Goal: Transaction & Acquisition: Purchase product/service

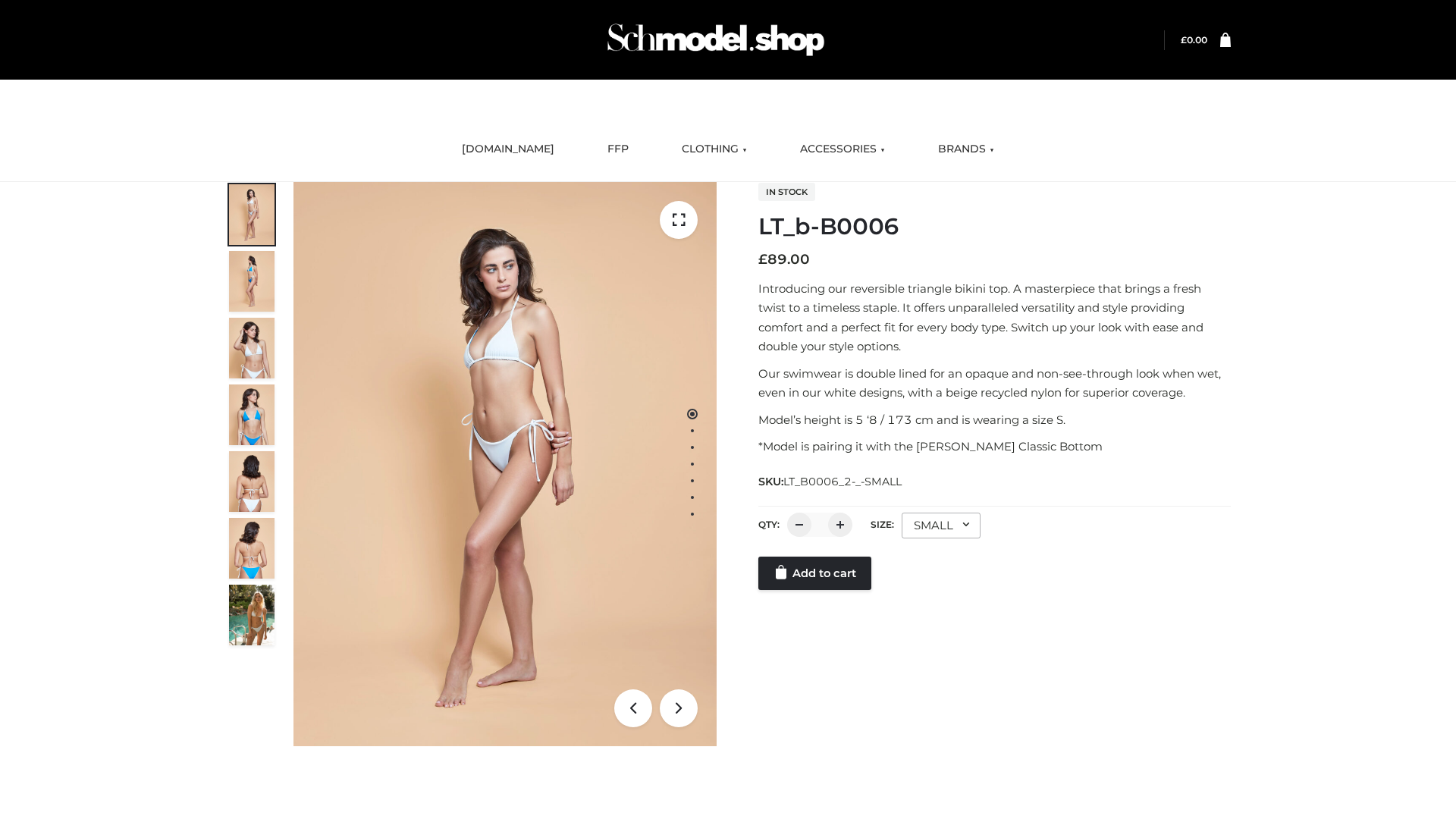
click at [816, 573] on link "Add to cart" at bounding box center [814, 573] width 113 height 34
